Goal: Ask a question

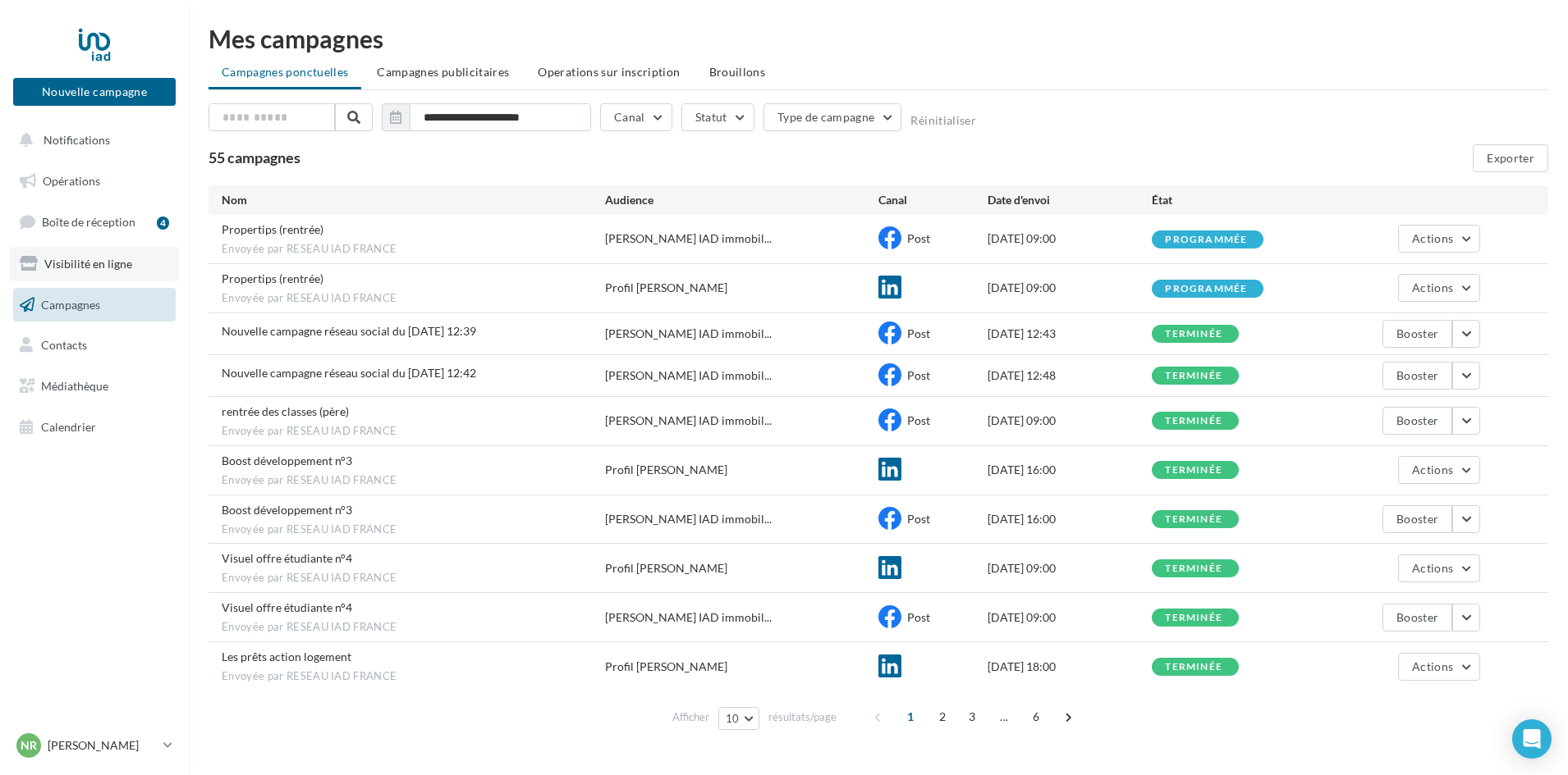
click at [85, 268] on span "Visibilité en ligne" at bounding box center [88, 264] width 88 height 14
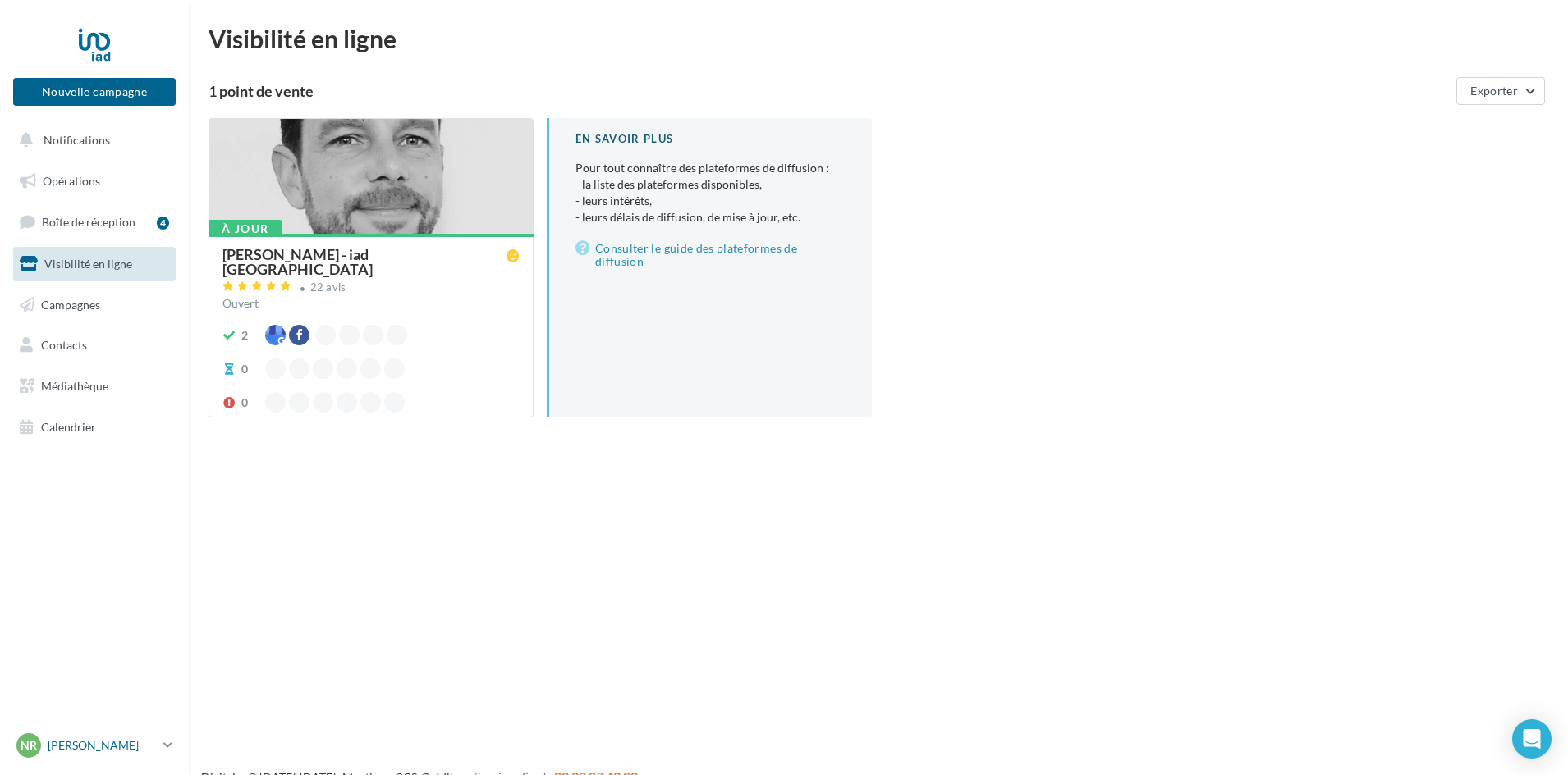
click at [140, 746] on p "[PERSON_NAME]" at bounding box center [102, 745] width 109 height 16
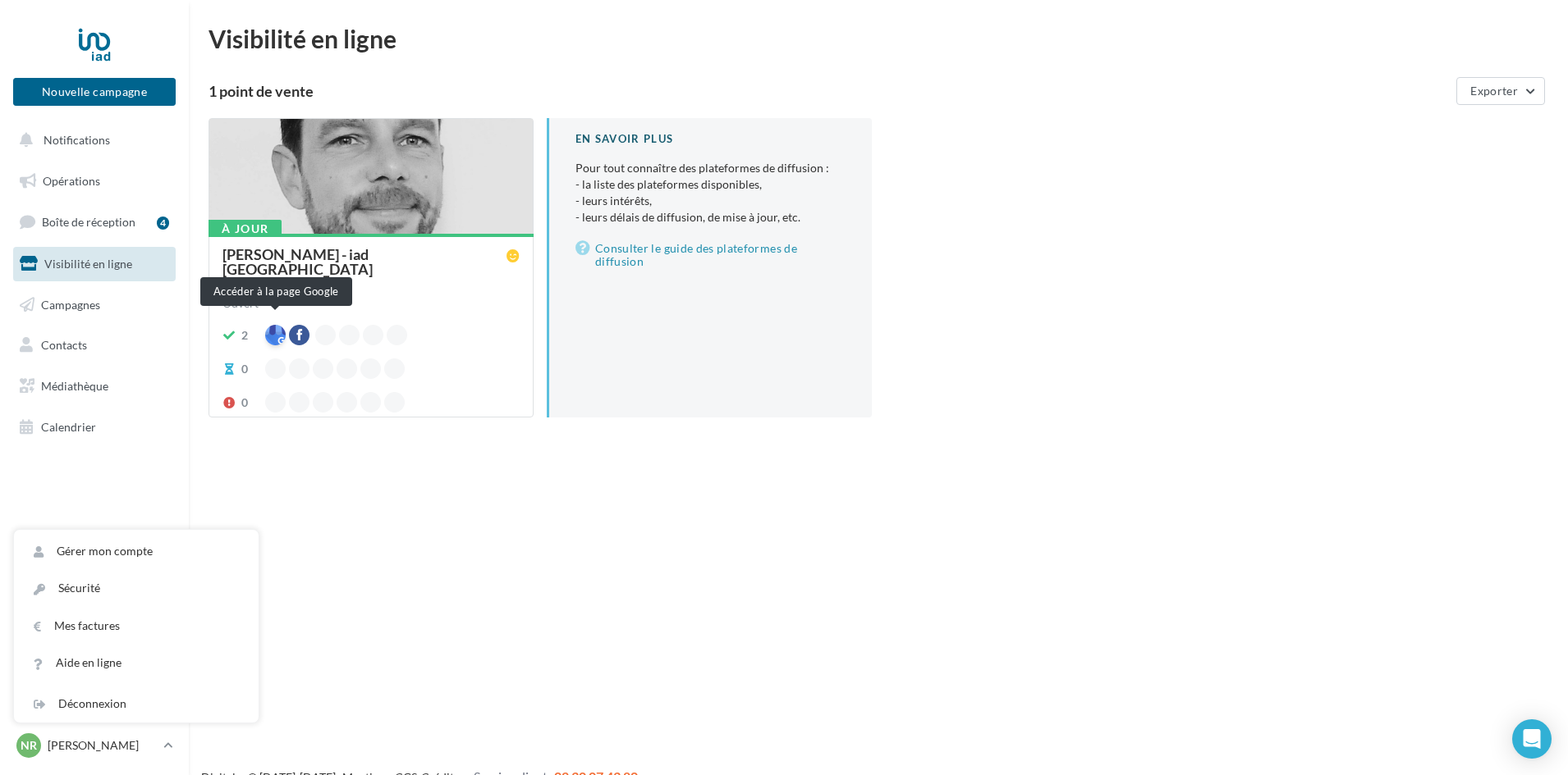
click at [274, 327] on div at bounding box center [275, 335] width 21 height 21
click at [1528, 731] on icon "Open Intercom Messenger" at bounding box center [1531, 739] width 19 height 22
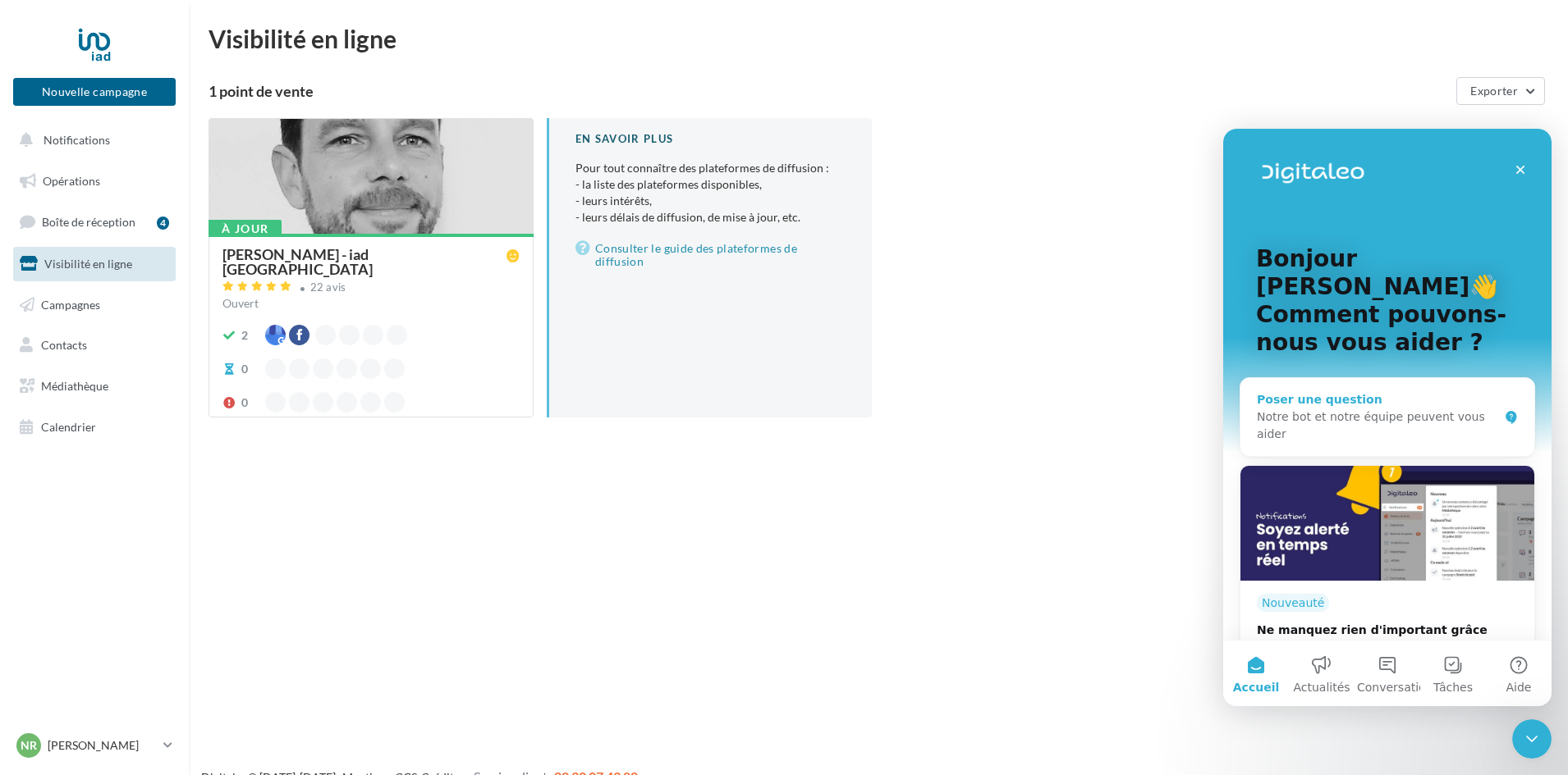
click at [1274, 409] on div "Notre bot et notre équipe peuvent vous aider" at bounding box center [1377, 426] width 241 height 34
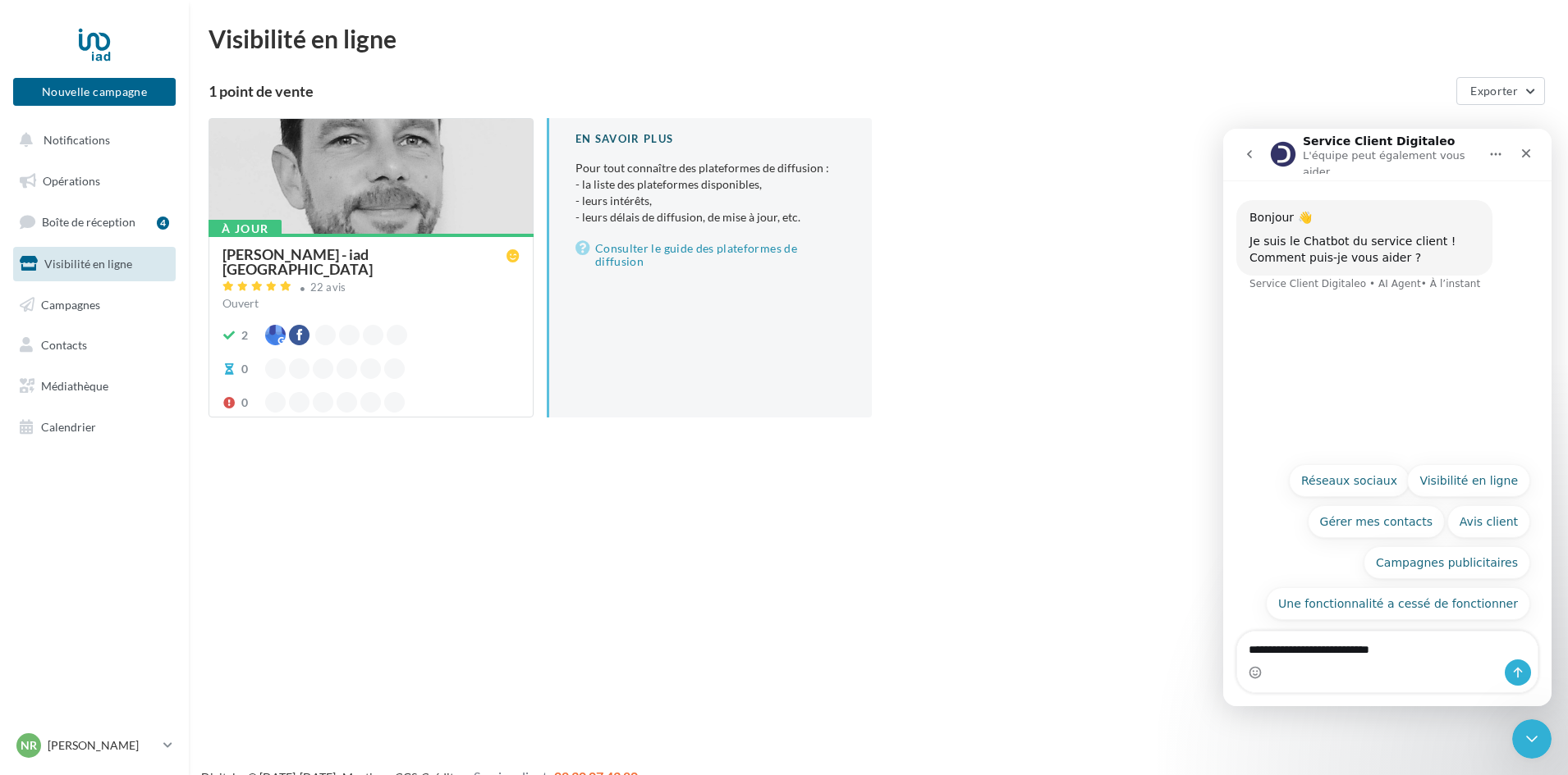
type textarea "**********"
click at [1513, 672] on icon "Envoyer un message…" at bounding box center [1517, 672] width 13 height 13
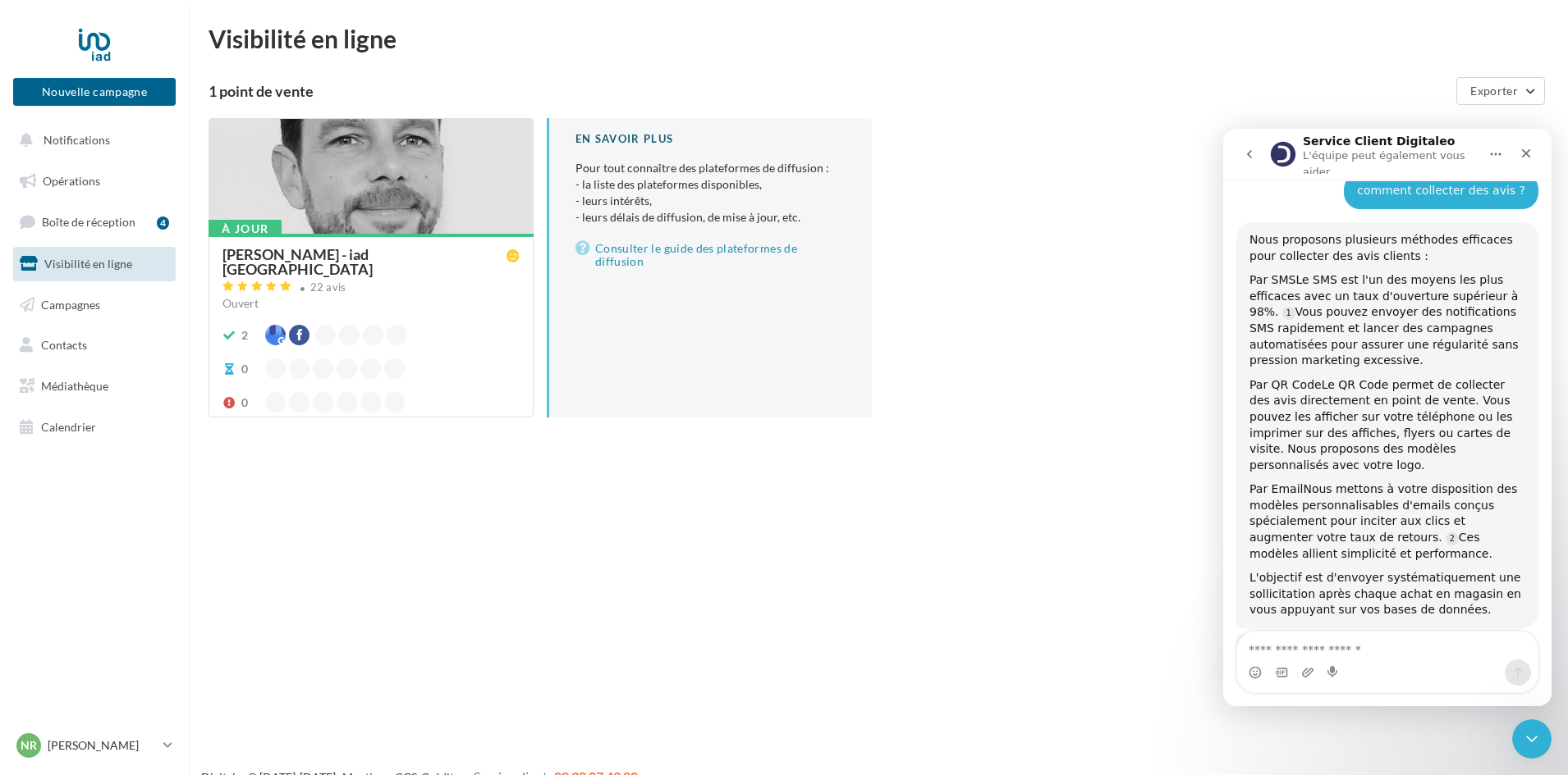
scroll to position [147, 0]
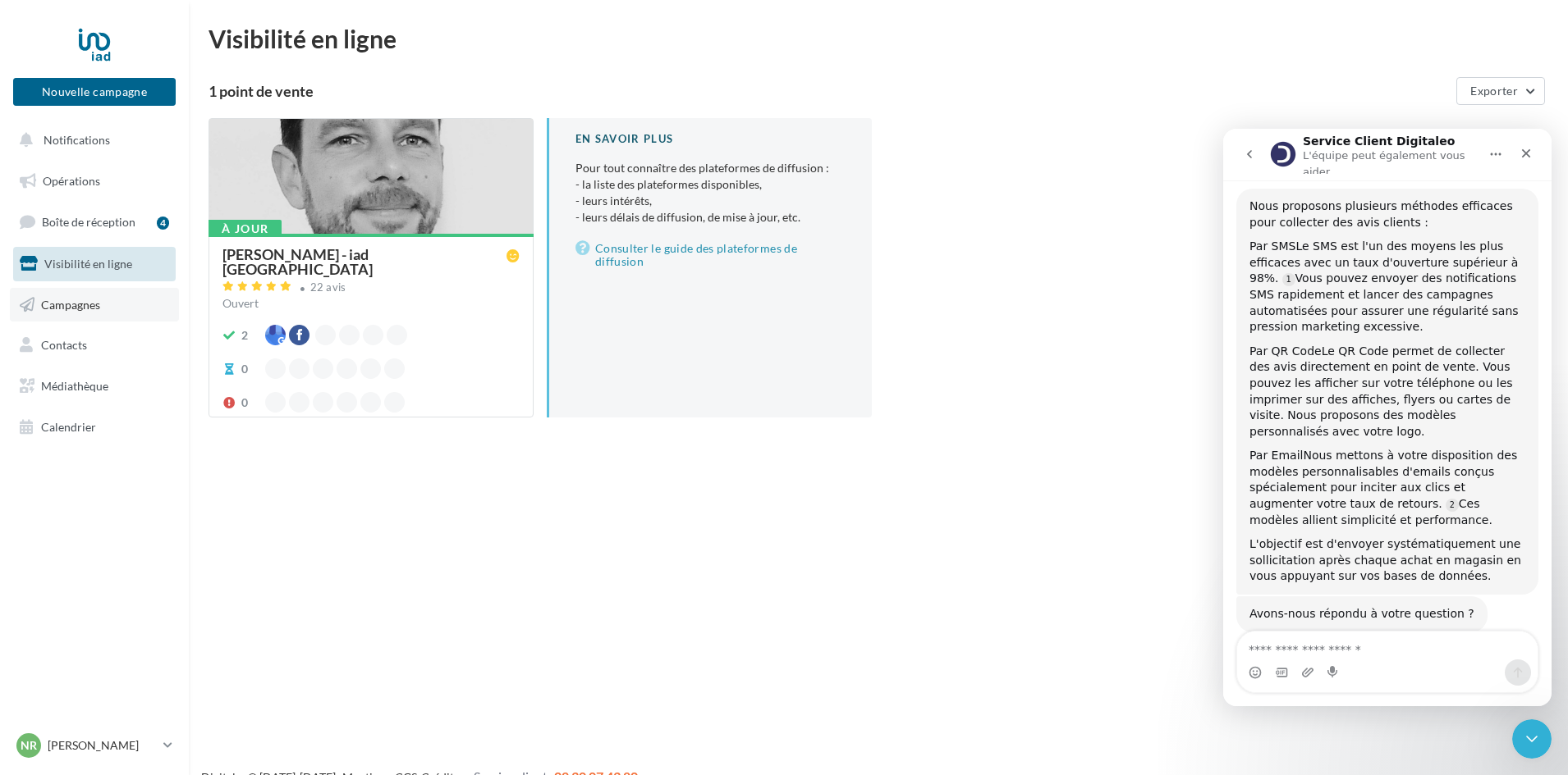
click at [95, 307] on span "Campagnes" at bounding box center [71, 304] width 59 height 14
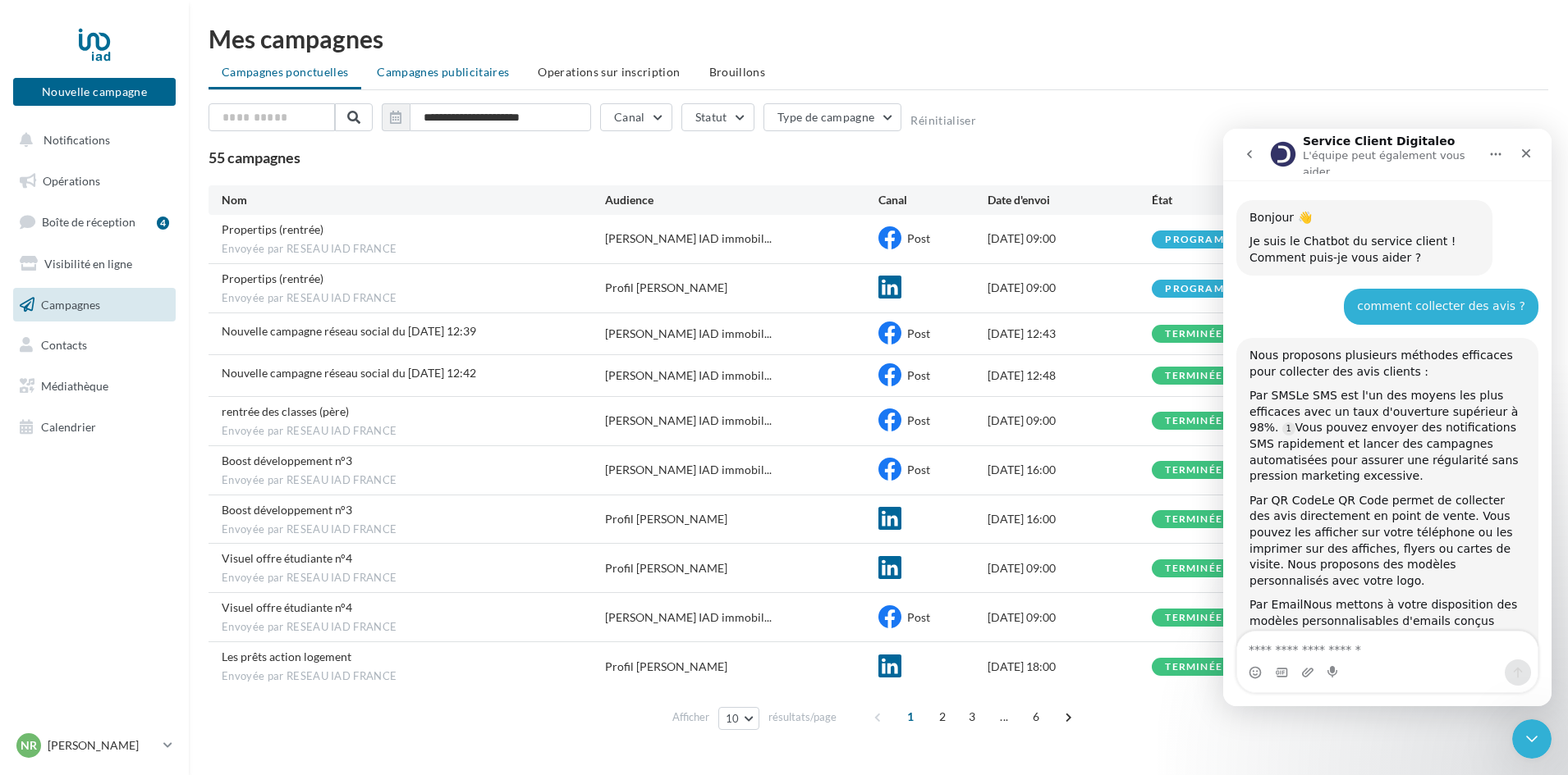
scroll to position [161, 0]
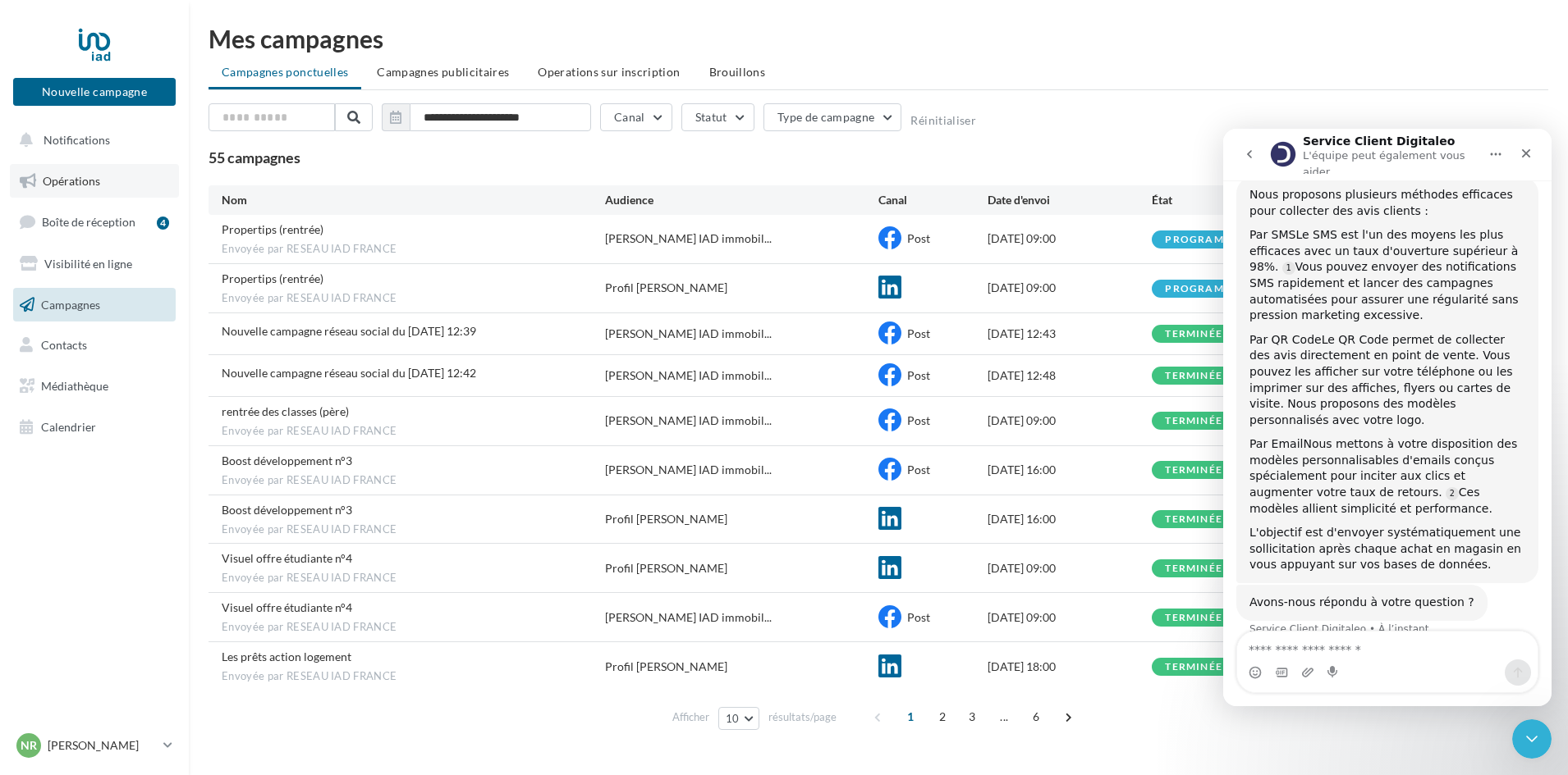
click at [80, 181] on span "Opérations" at bounding box center [71, 181] width 58 height 14
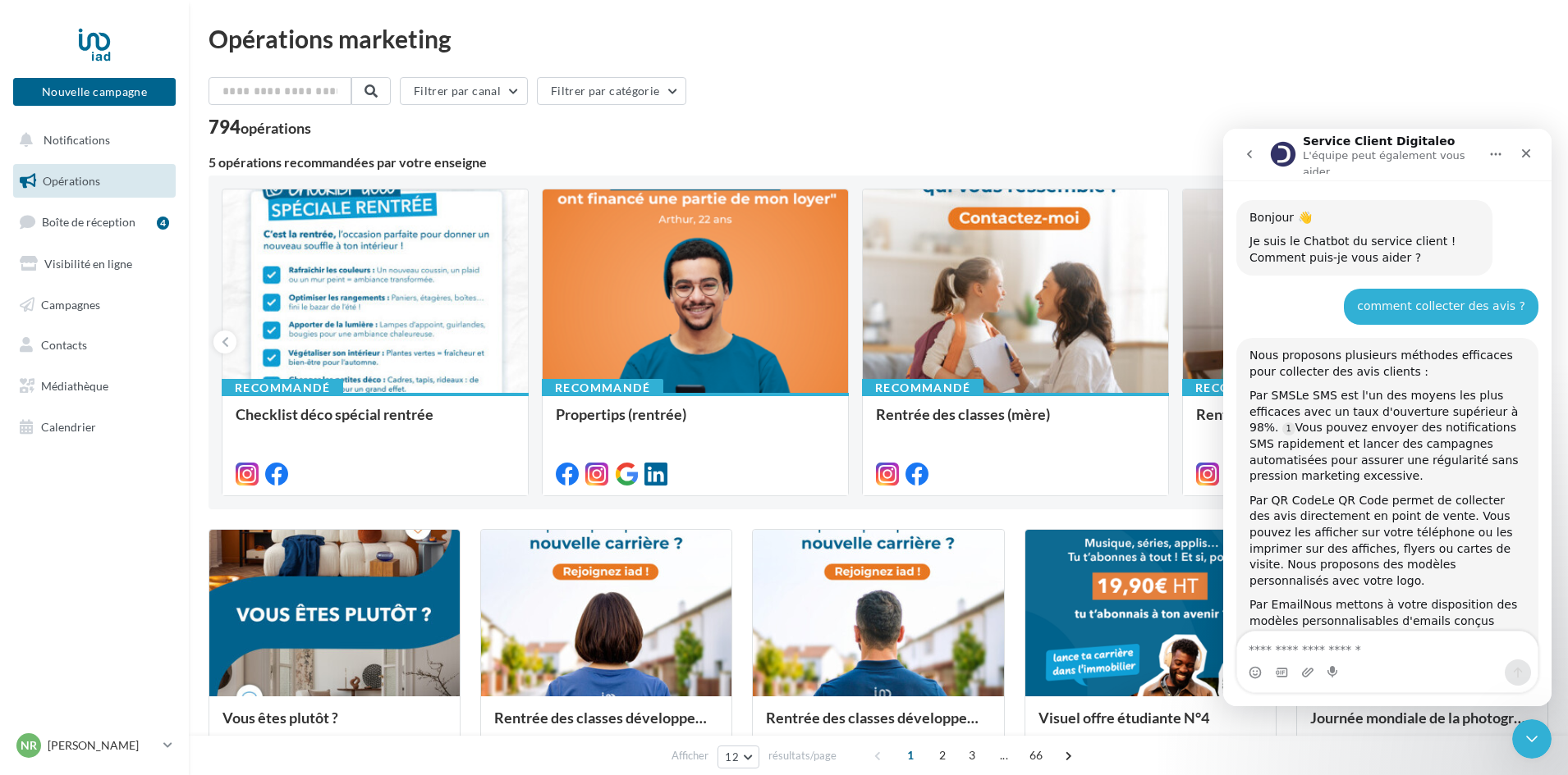
scroll to position [161, 0]
